Goal: Use online tool/utility: Utilize a website feature to perform a specific function

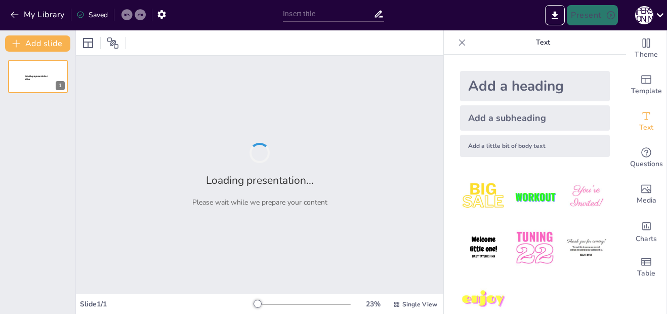
type input "New Sendsteps"
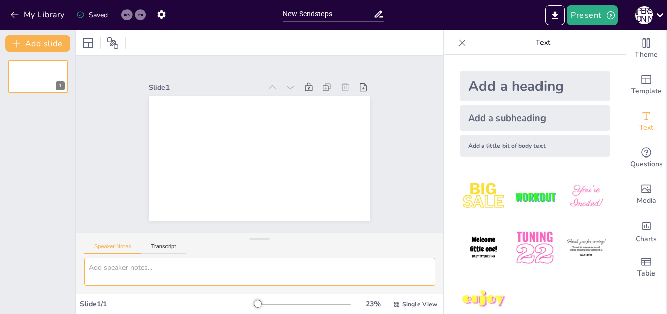
click at [136, 267] on textarea at bounding box center [259, 272] width 351 height 28
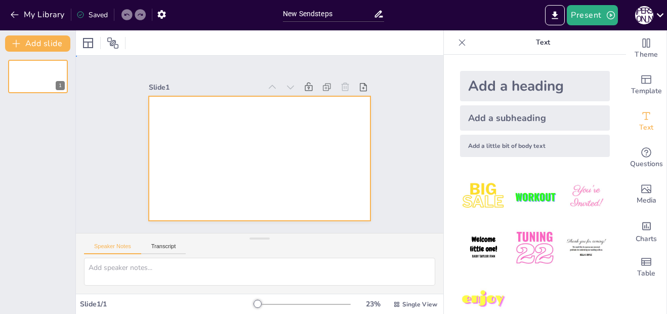
click at [210, 100] on div at bounding box center [257, 158] width 242 height 168
click at [286, 109] on div at bounding box center [259, 158] width 221 height 124
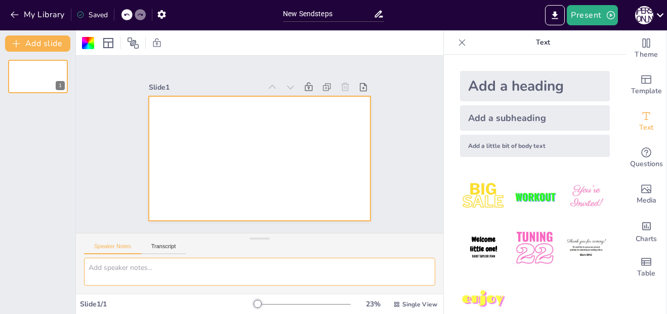
click at [105, 267] on textarea at bounding box center [259, 272] width 351 height 28
paste textarea "Lorem 9: Ipsumd Sitametc: Adipiscingeli seddoeiu te incididun utlaboreetd ma’al…"
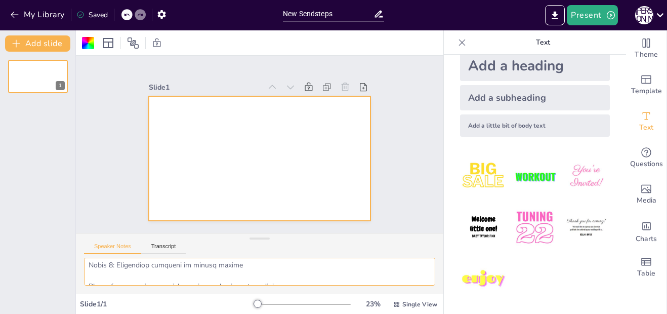
scroll to position [424, 0]
type textarea "Lorem 9: Ipsumd Sitametc: Adipiscingeli seddoeiu te incididun utlaboreetd ma’al…"
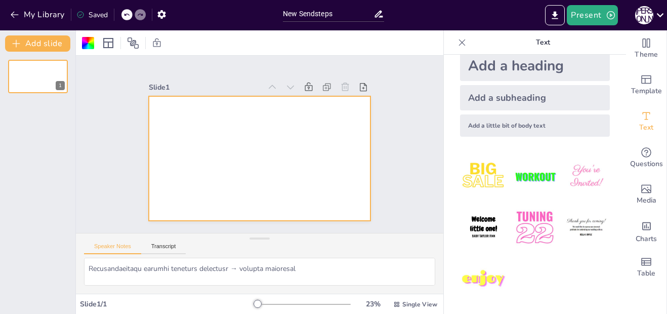
click at [515, 65] on div "Add a heading" at bounding box center [535, 66] width 150 height 30
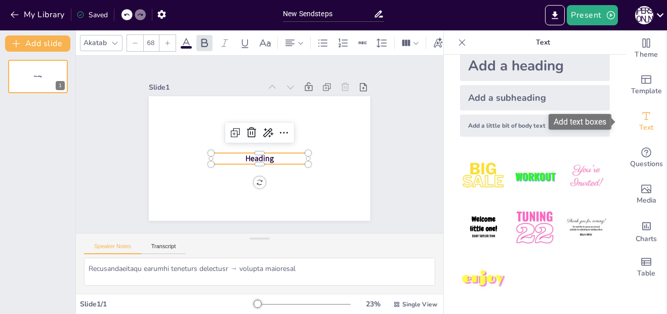
click at [643, 123] on span "Text" at bounding box center [646, 127] width 14 height 11
click at [493, 102] on div "Add a subheading" at bounding box center [535, 97] width 150 height 25
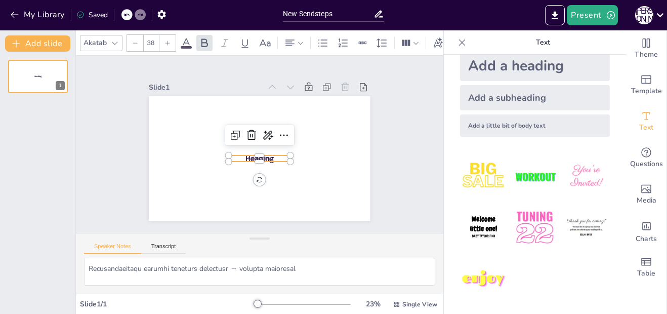
click at [484, 121] on div "Add a little bit of body text" at bounding box center [535, 125] width 150 height 22
type input "26"
click at [610, 16] on icon "button" at bounding box center [611, 15] width 8 height 8
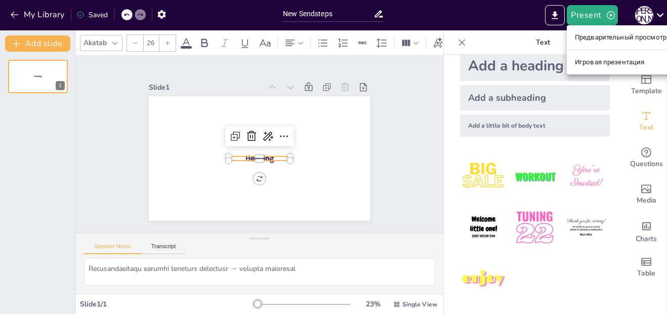
drag, startPoint x: 498, startPoint y: 2, endPoint x: 513, endPoint y: 18, distance: 21.9
click at [498, 4] on div at bounding box center [333, 157] width 667 height 314
